Goal: Browse casually

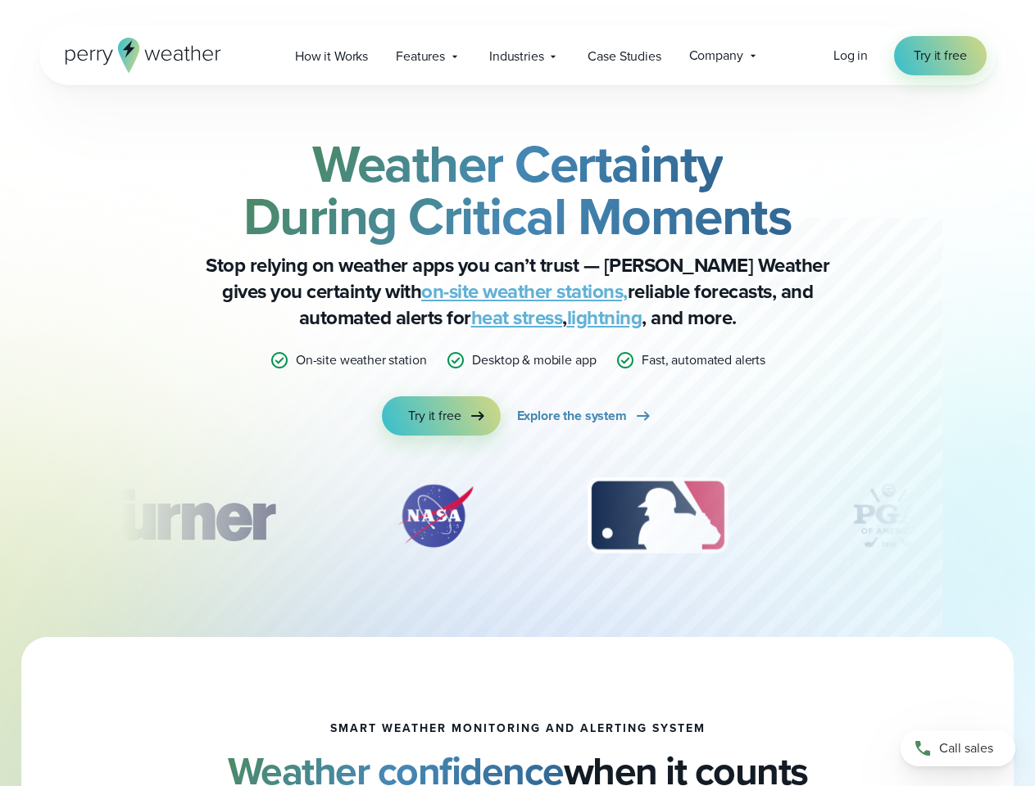
click at [517, 393] on div "Weather Certainty During Critical Moments Stop relying on weather apps you can’…" at bounding box center [517, 287] width 793 height 298
click at [517, 56] on span "Industries" at bounding box center [516, 57] width 54 height 20
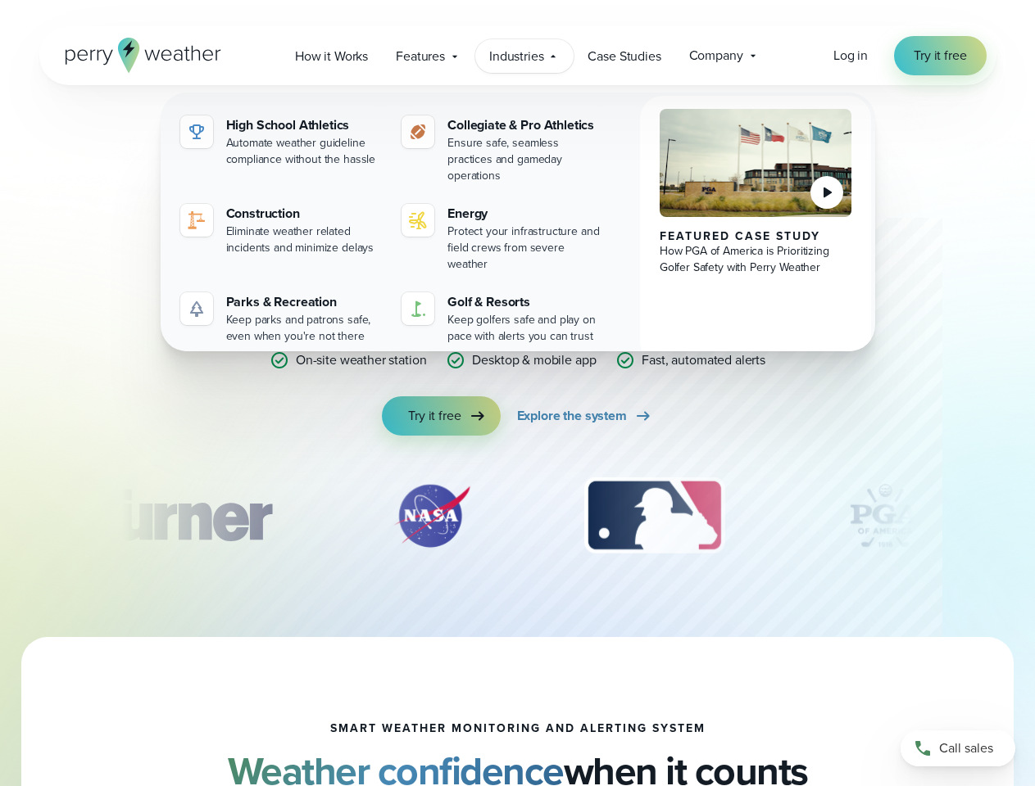
click at [518, 516] on div "slideshow" at bounding box center [517, 516] width 793 height 82
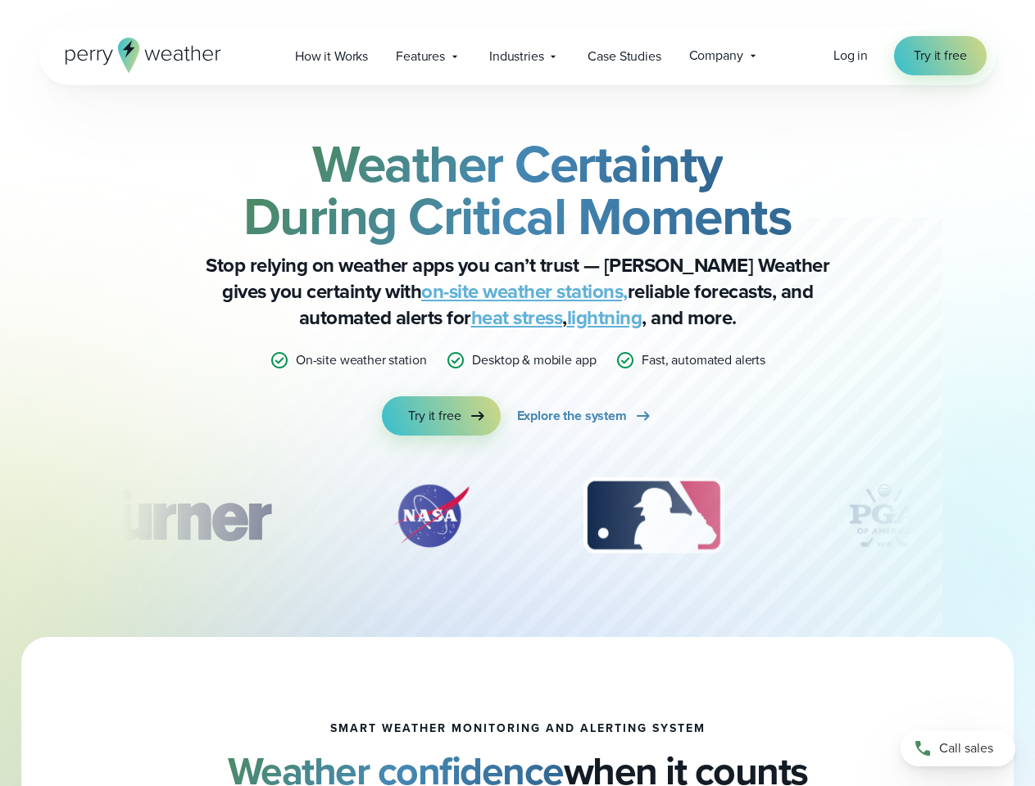
click at [0, 516] on div "Weather Certainty During Critical Moments Stop relying on weather apps you can’…" at bounding box center [517, 361] width 1035 height 552
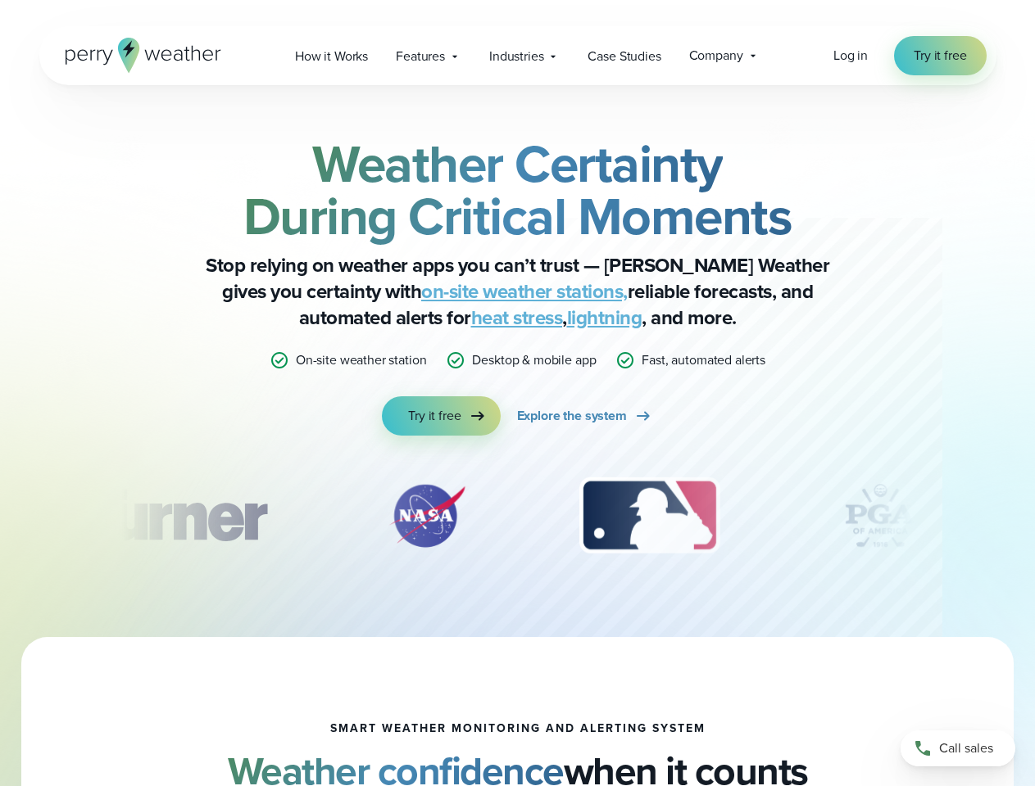
click at [0, 516] on div "Weather Certainty During Critical Moments Stop relying on weather apps you can’…" at bounding box center [517, 361] width 1035 height 552
